Goal: Task Accomplishment & Management: Use online tool/utility

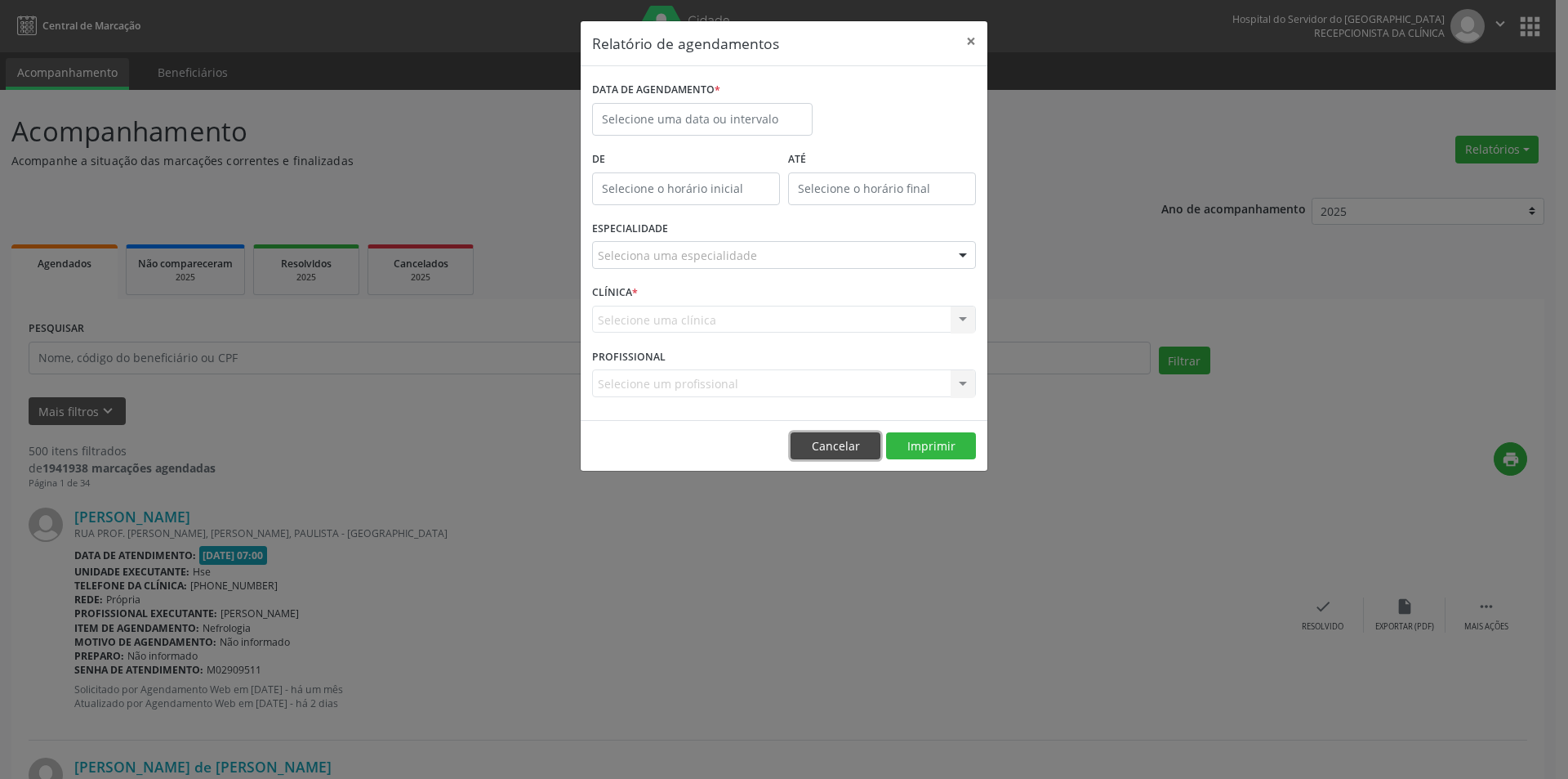
click at [837, 455] on button "Cancelar" at bounding box center [835, 446] width 89 height 28
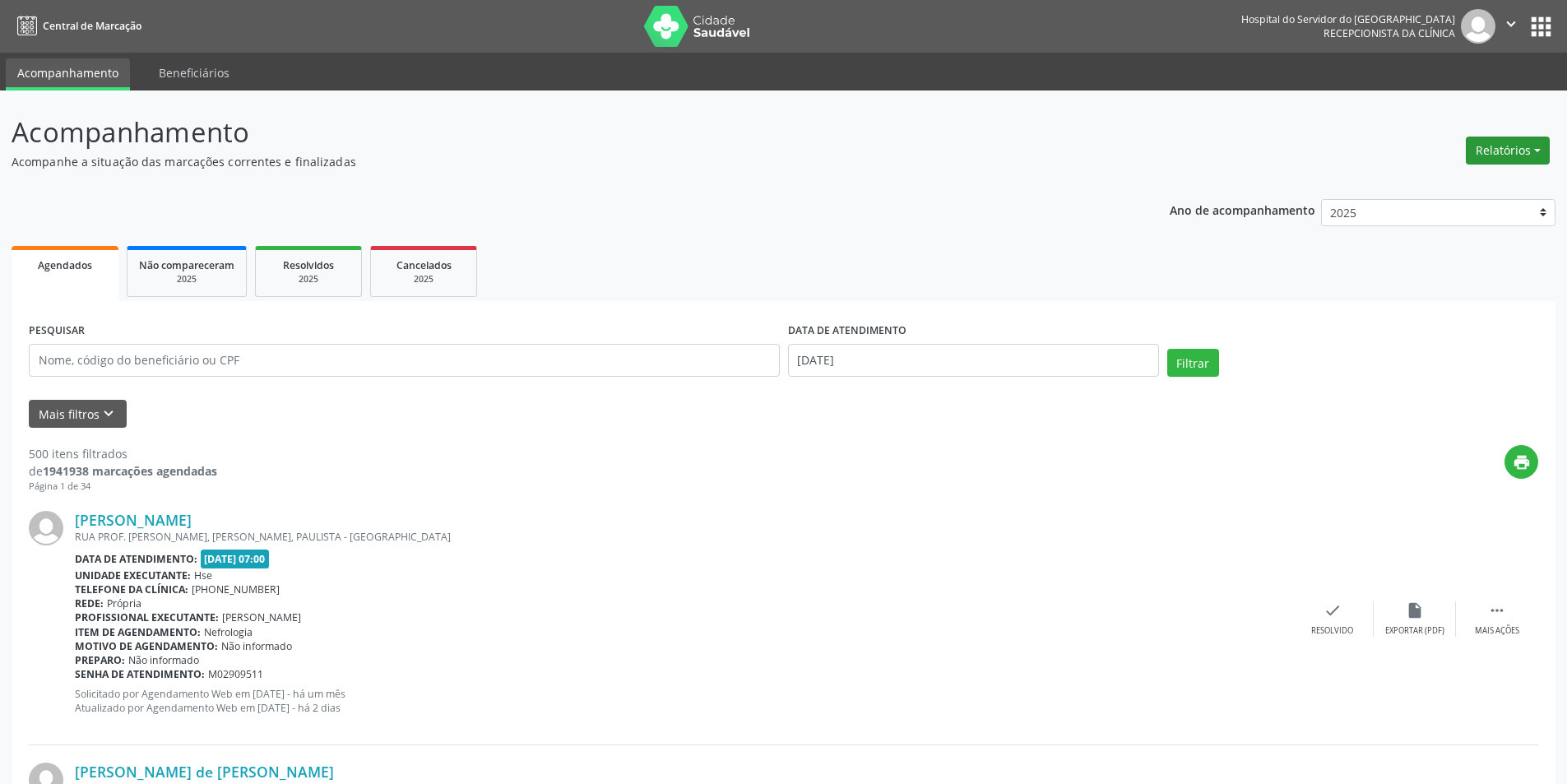
click at [1474, 153] on button "Relatórios" at bounding box center [1508, 151] width 84 height 28
click at [1499, 151] on button "Relatórios" at bounding box center [1508, 151] width 84 height 28
click at [1509, 150] on button "Relatórios" at bounding box center [1508, 151] width 84 height 28
click at [1472, 181] on link "Agendamentos" at bounding box center [1462, 185] width 177 height 23
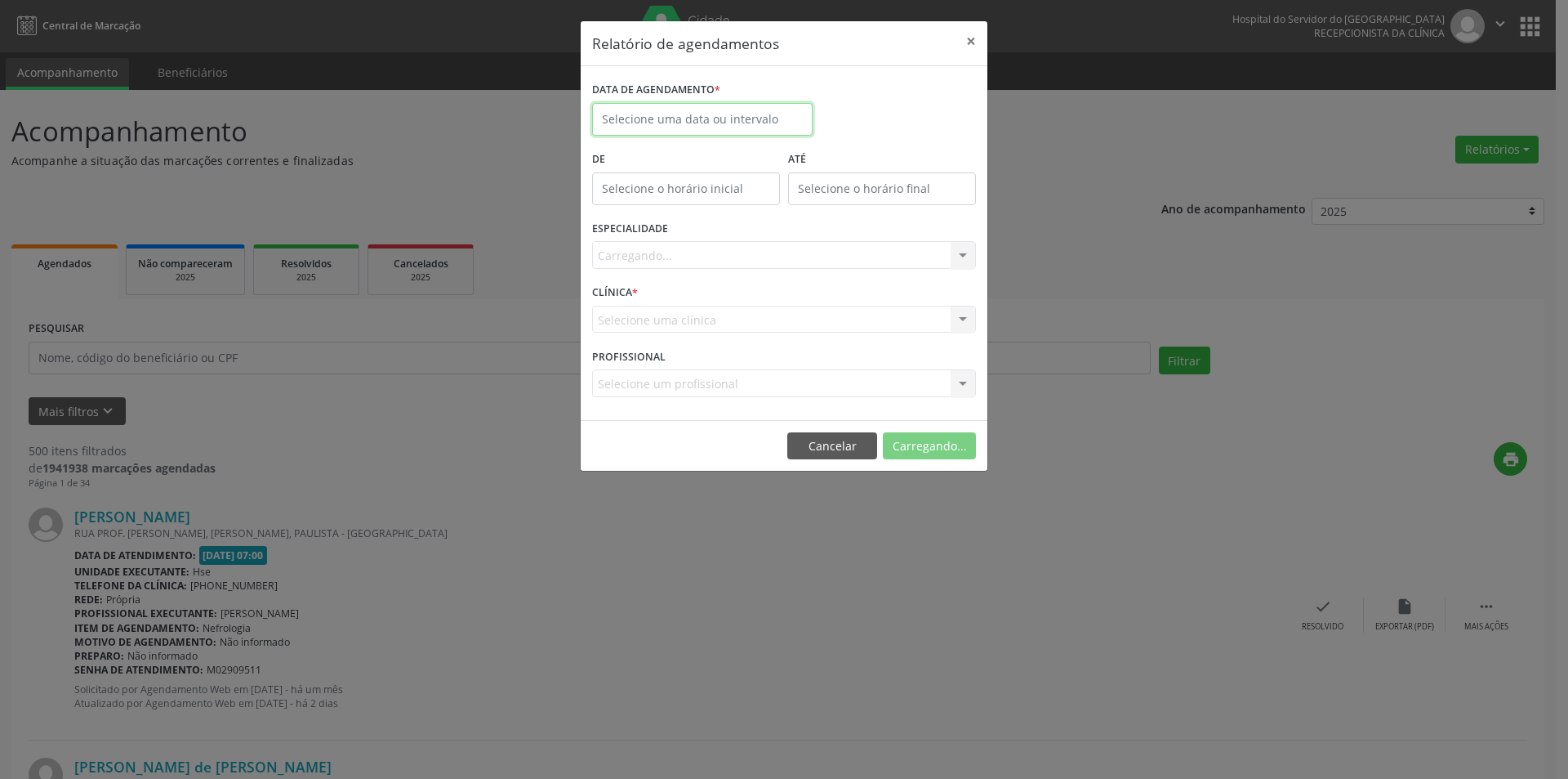
click at [705, 122] on body "Central de Marcação Hospital do Servidor do [GEOGRAPHIC_DATA] Recepcionista da …" at bounding box center [784, 390] width 1568 height 779
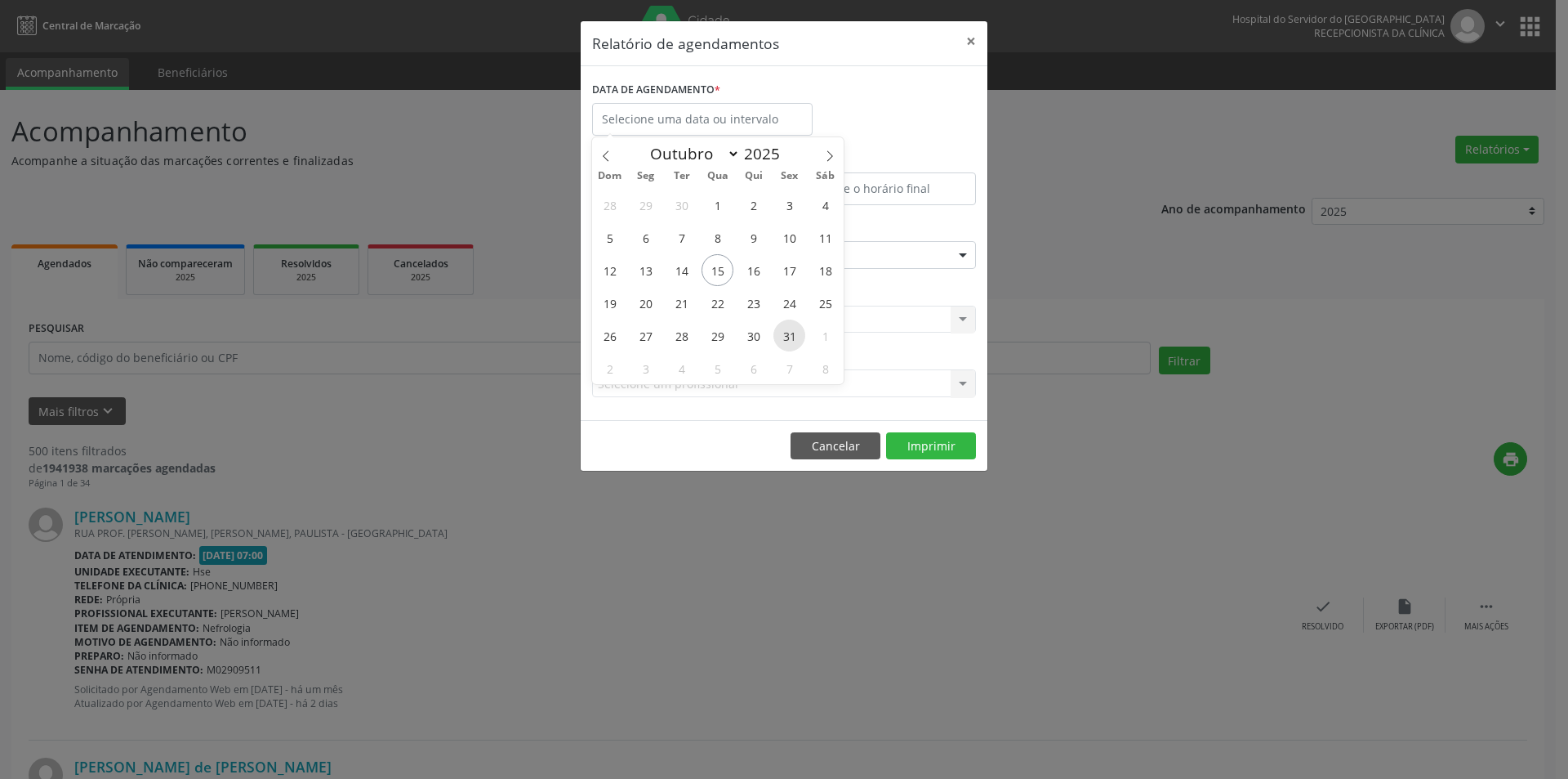
click at [791, 340] on span "31" at bounding box center [789, 336] width 32 height 32
type input "[DATE]"
click at [791, 340] on span "31" at bounding box center [789, 336] width 32 height 32
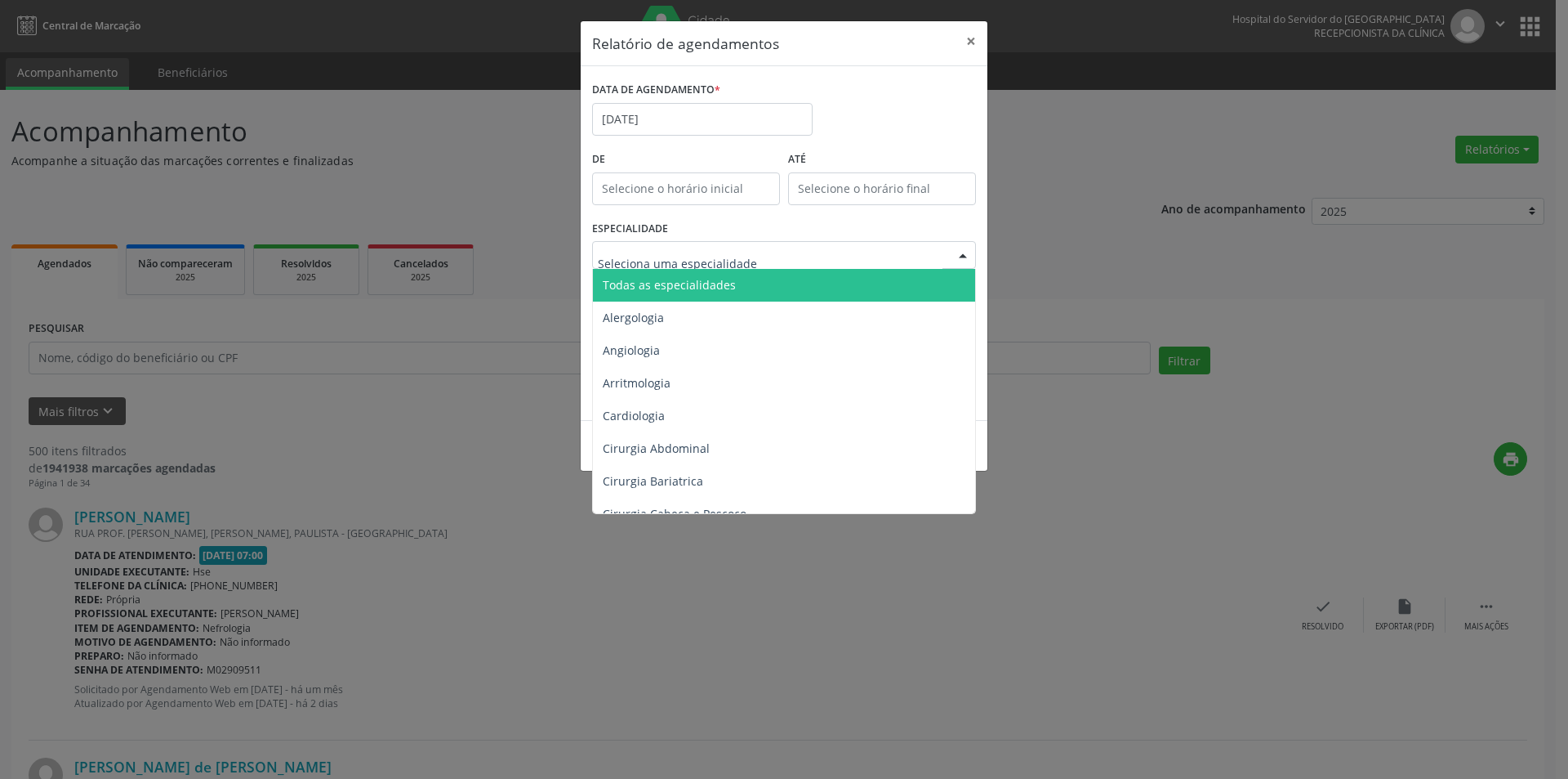
click at [699, 288] on span "Todas as especialidades" at bounding box center [669, 285] width 133 height 16
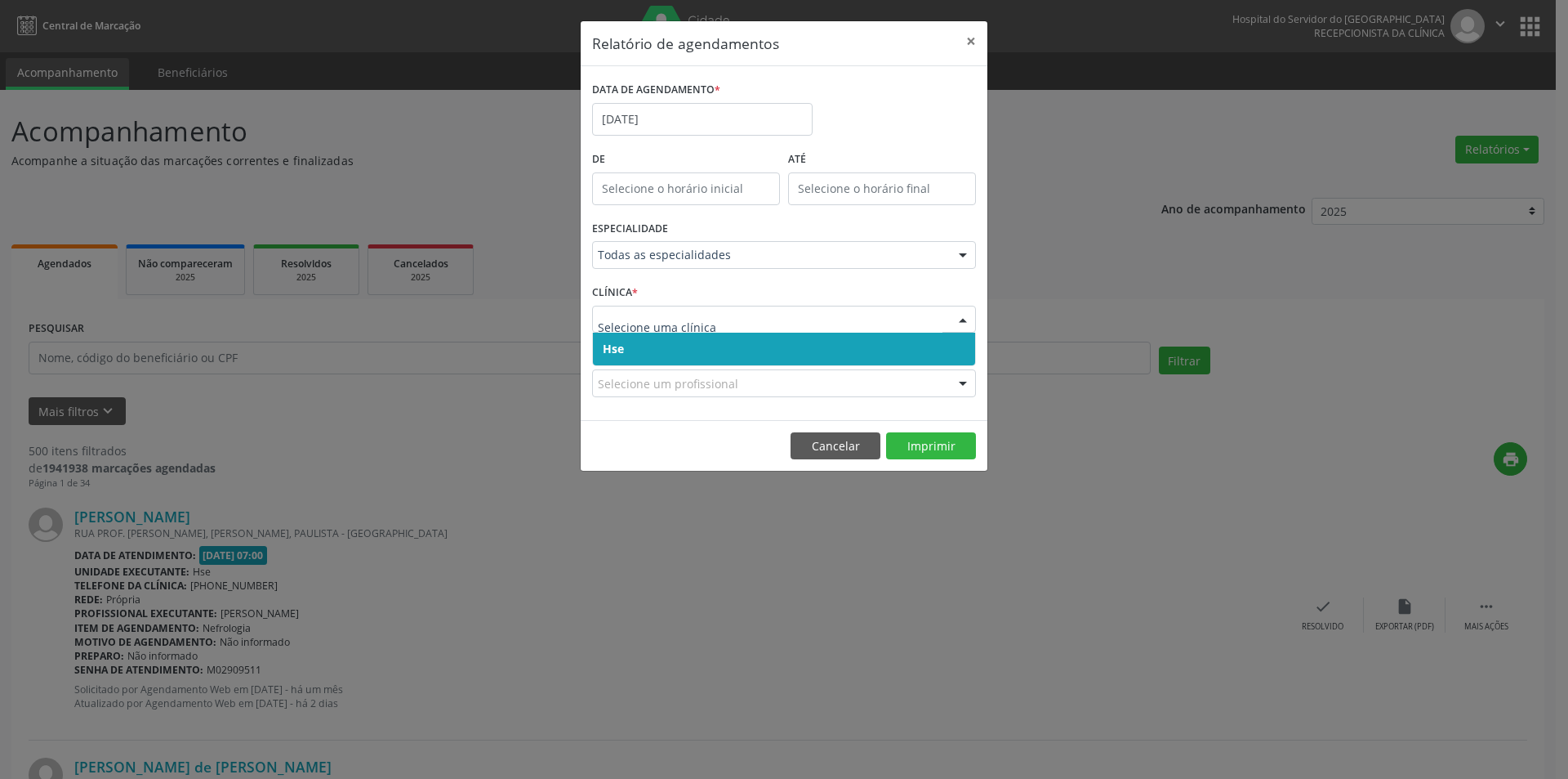
click at [660, 345] on span "Hse" at bounding box center [784, 349] width 382 height 33
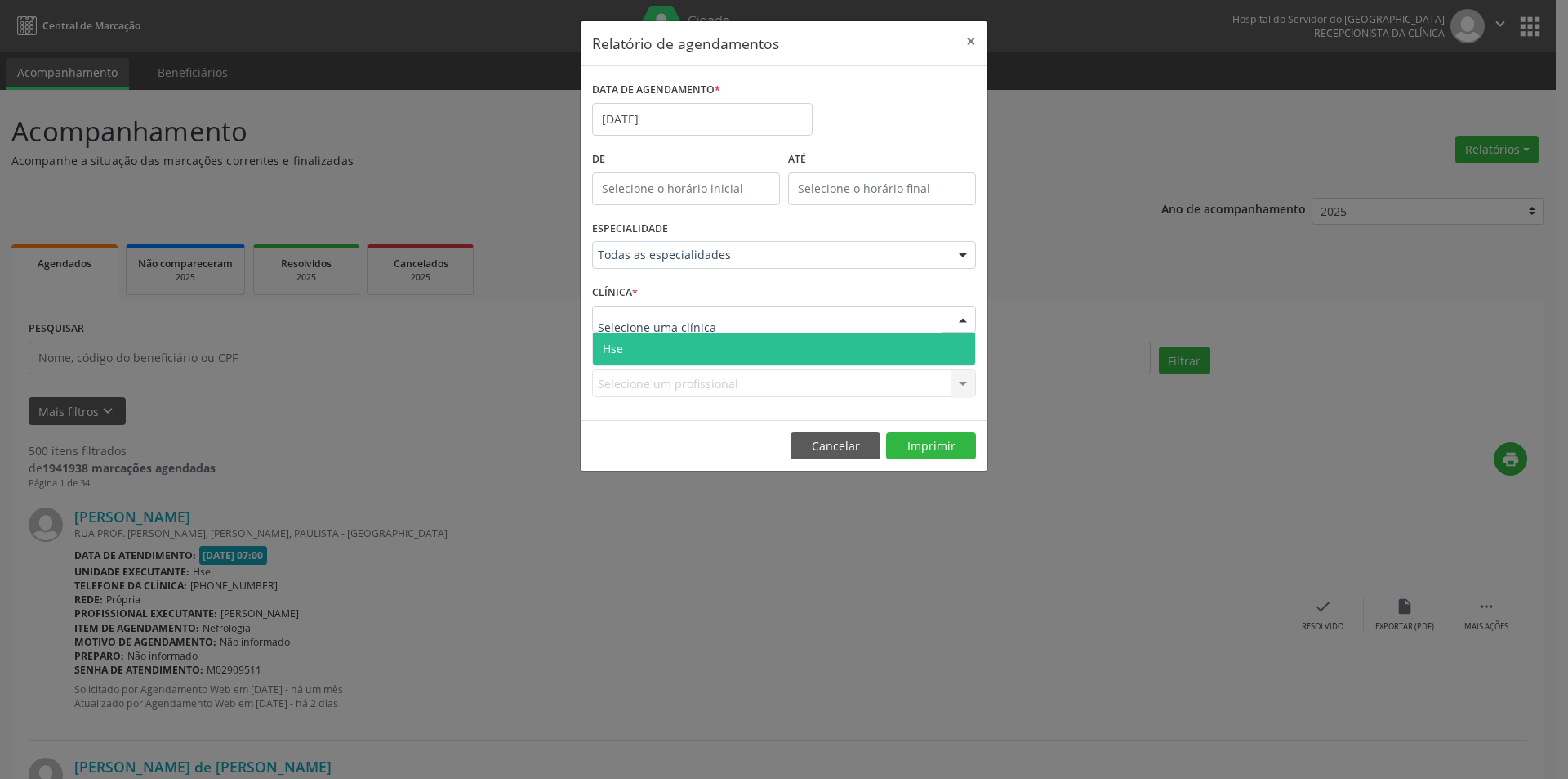
click at [660, 346] on span "Hse" at bounding box center [784, 349] width 382 height 33
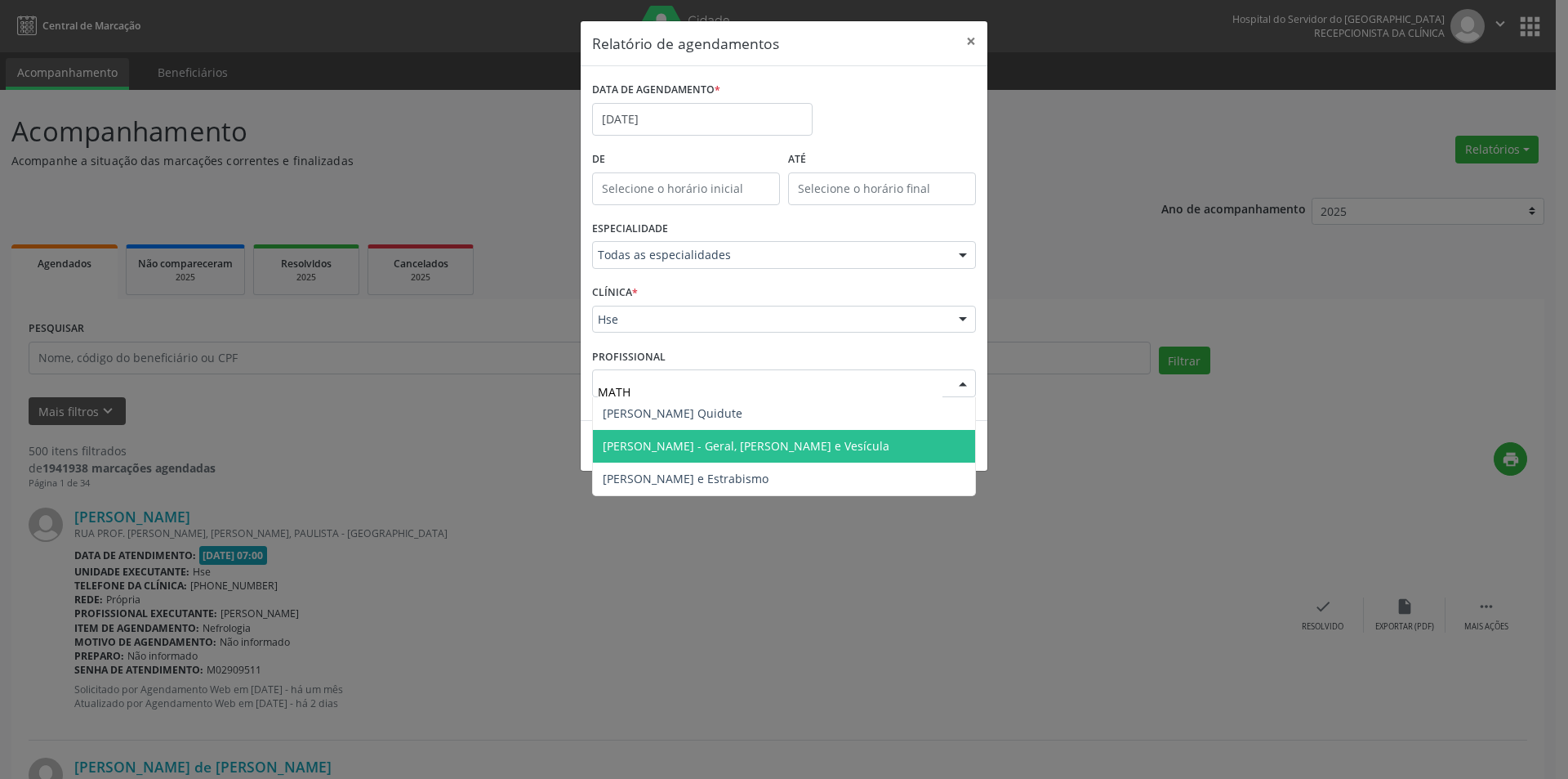
click at [713, 442] on span "[PERSON_NAME] - Geral, [PERSON_NAME] e Vesícula" at bounding box center [746, 446] width 287 height 16
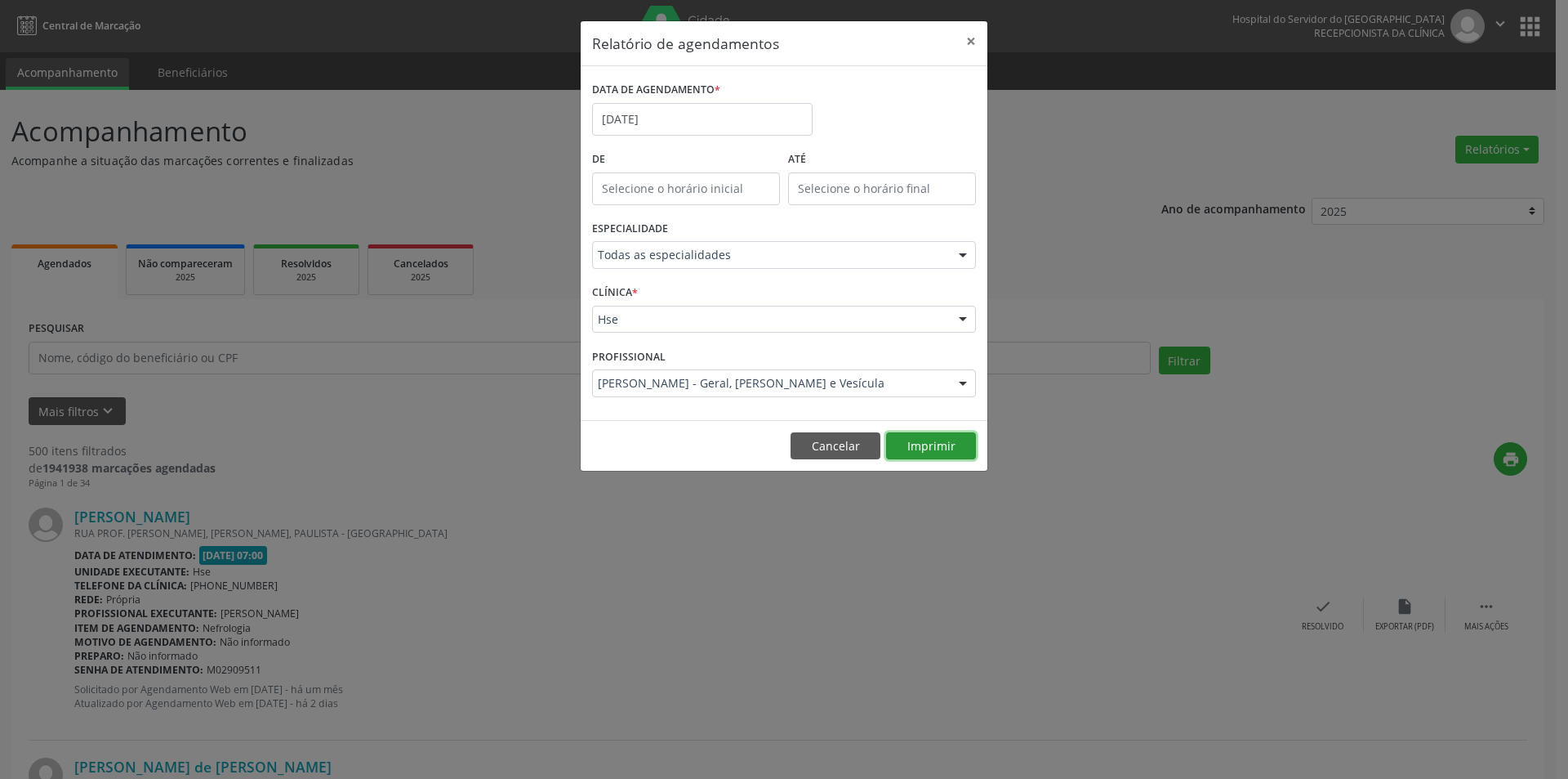
click at [927, 449] on button "Imprimir" at bounding box center [930, 446] width 89 height 28
click at [668, 119] on input "[DATE]" at bounding box center [702, 119] width 220 height 33
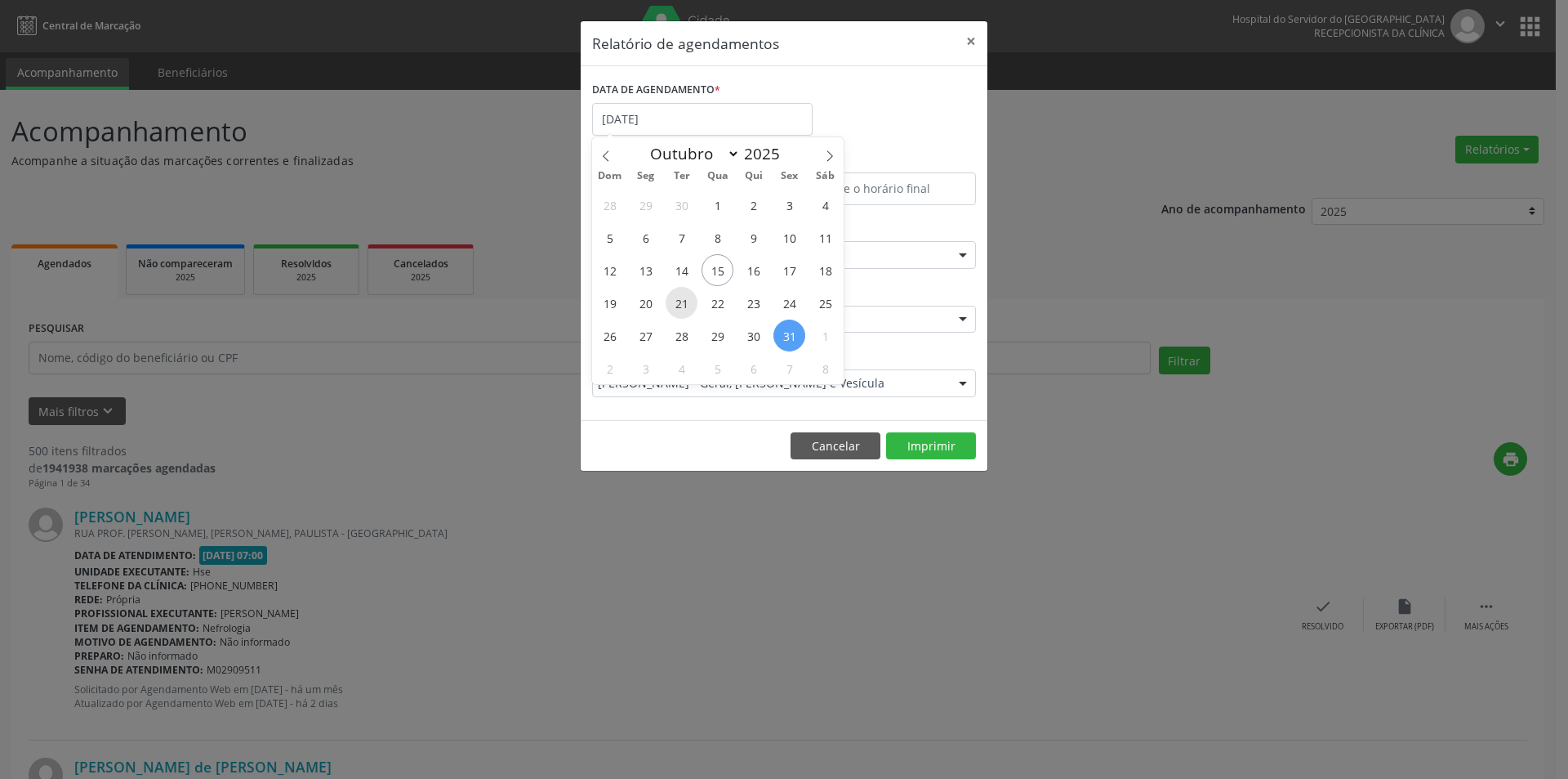
click at [676, 307] on span "21" at bounding box center [681, 303] width 32 height 32
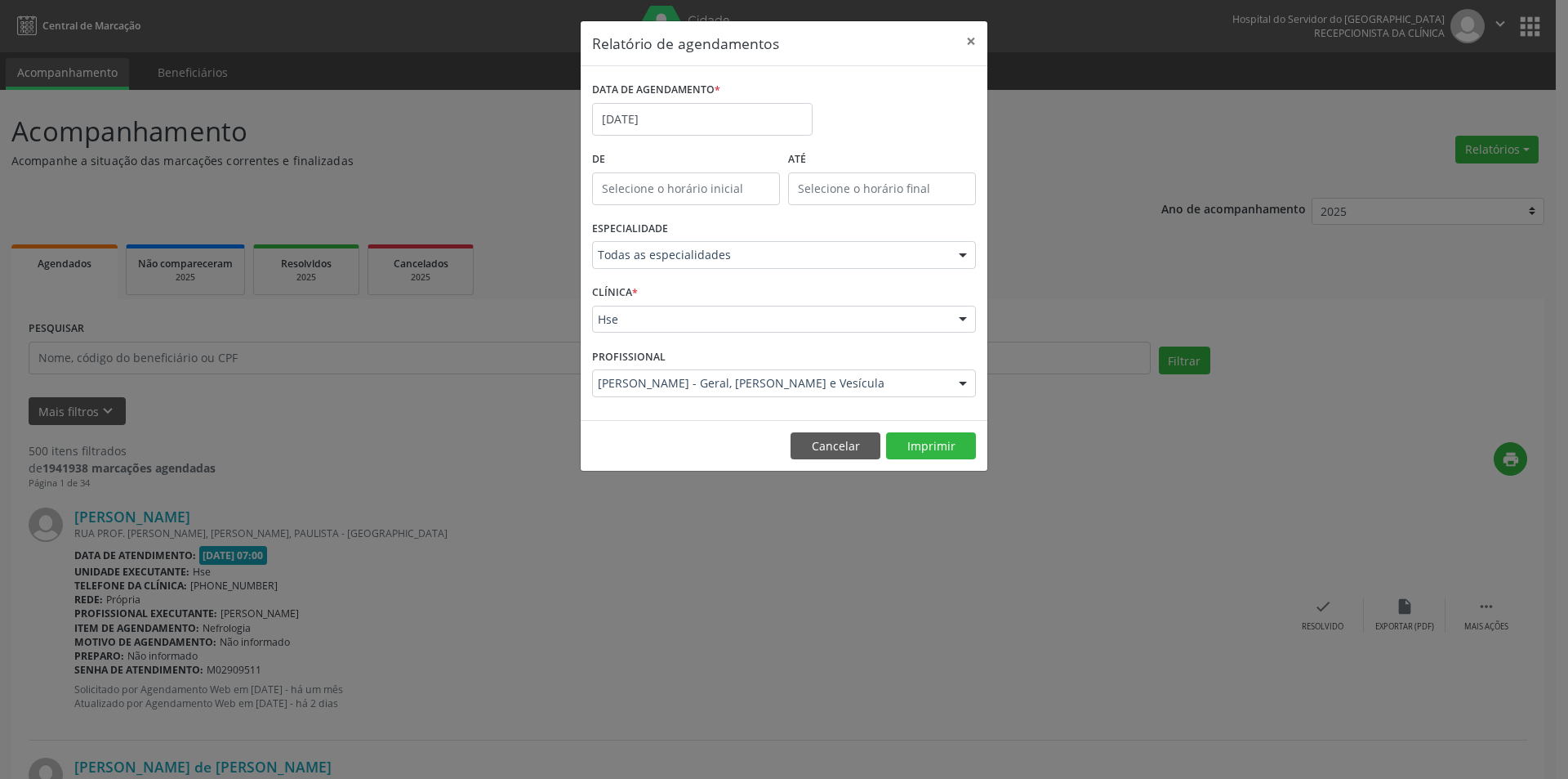
click at [695, 392] on div "[PERSON_NAME] - Geral, [PERSON_NAME] e Vesícula" at bounding box center [784, 384] width 384 height 28
click at [598, 385] on input "text" at bounding box center [598, 391] width 0 height 33
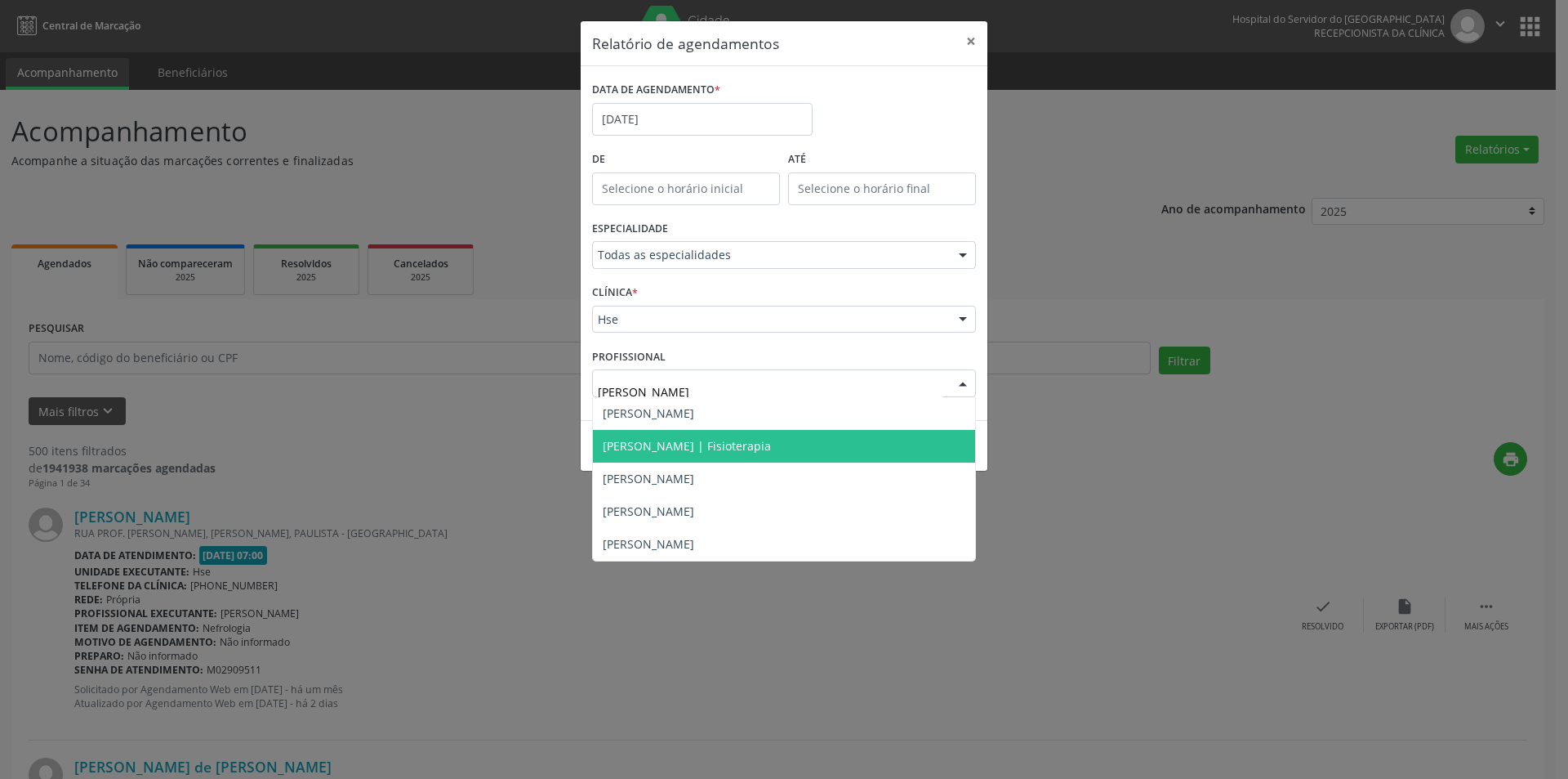
type input "[PERSON_NAME]"
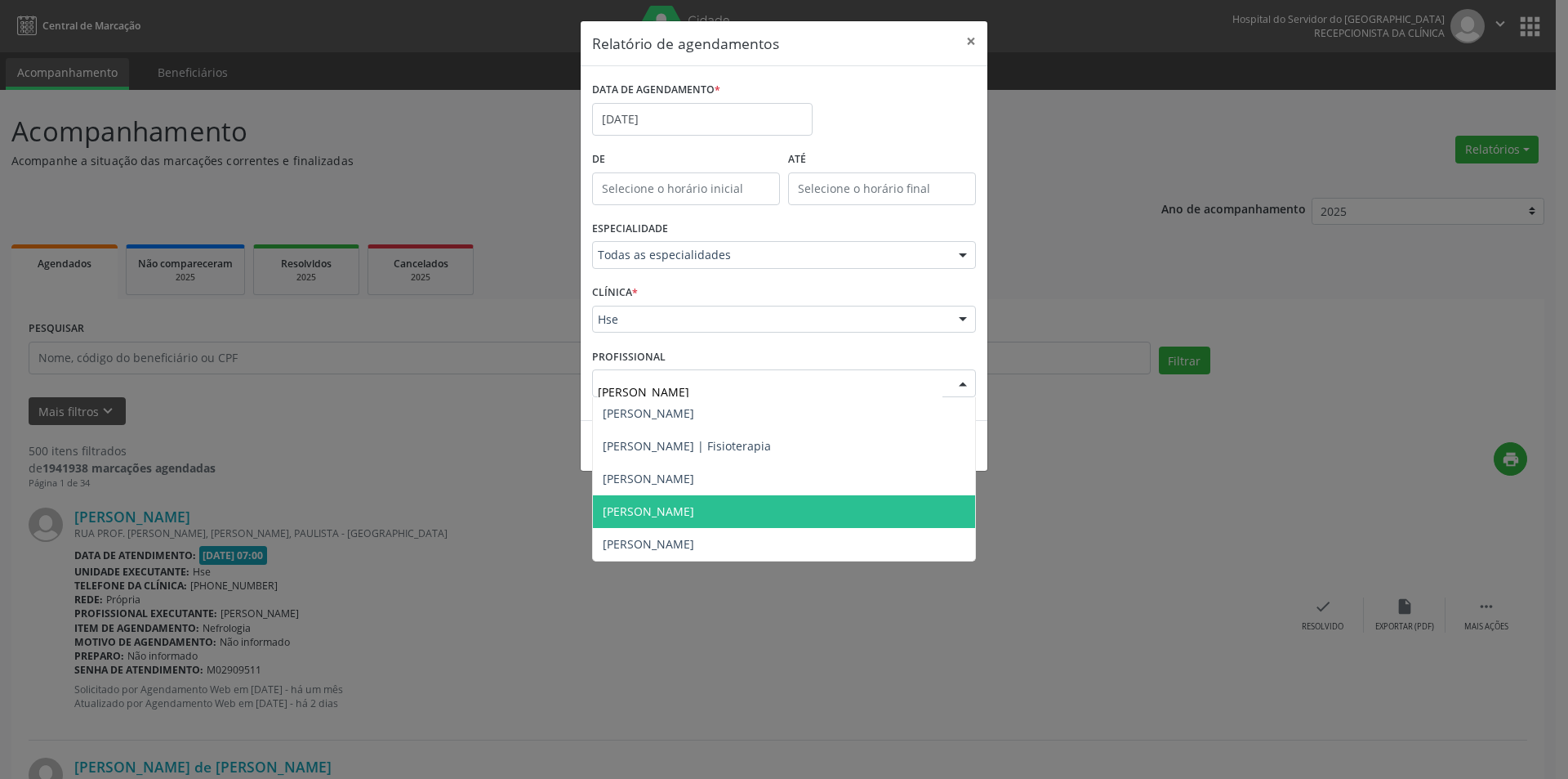
click at [694, 517] on span "[PERSON_NAME]" at bounding box center [648, 512] width 91 height 16
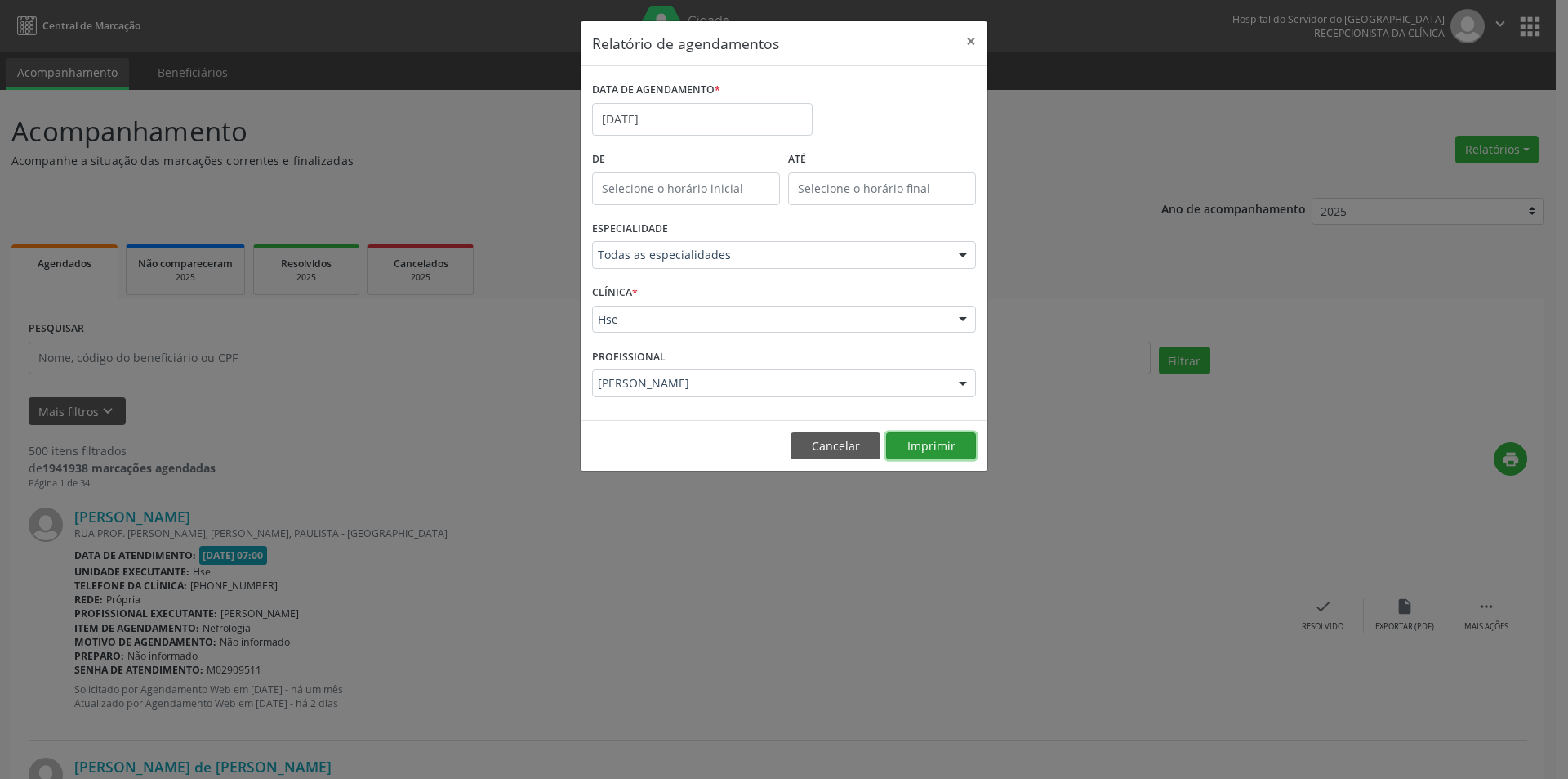
click at [933, 447] on button "Imprimir" at bounding box center [930, 446] width 89 height 28
